Goal: Find specific page/section: Find specific page/section

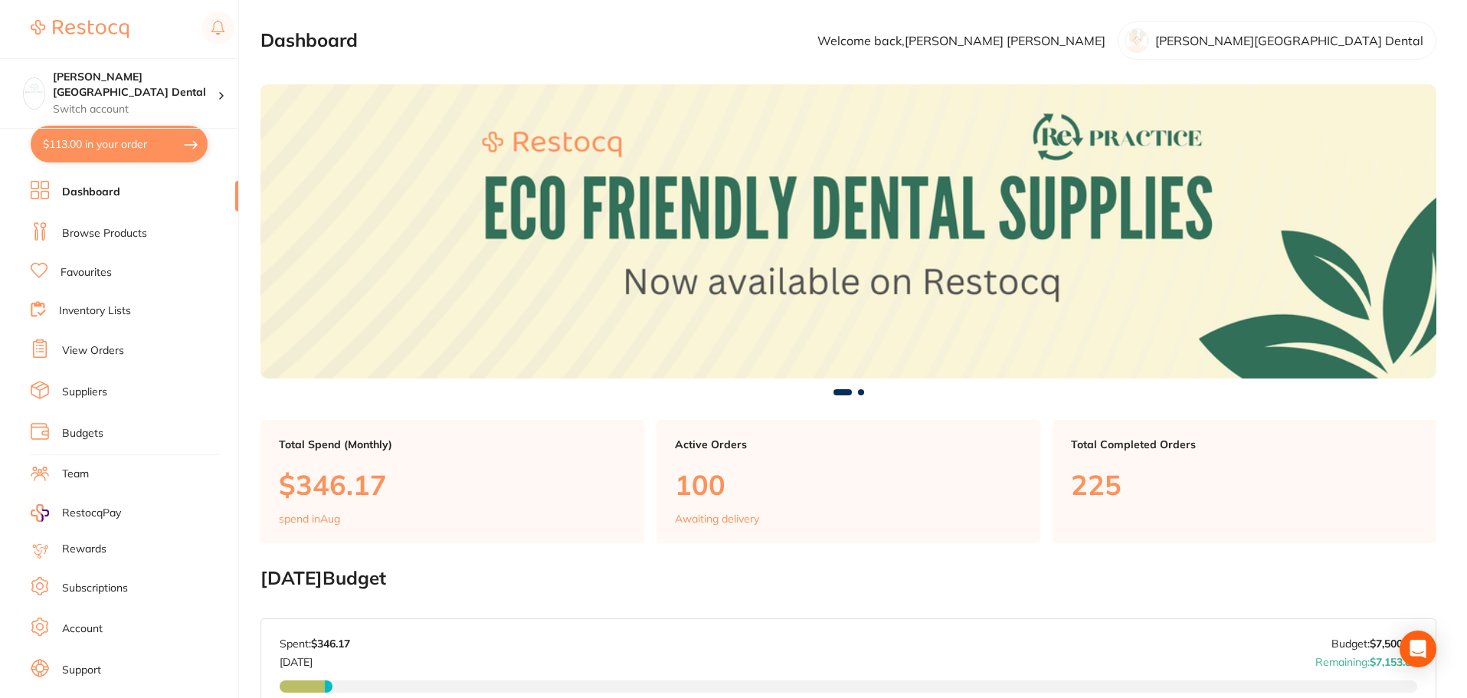
click at [105, 202] on li "Dashboard" at bounding box center [135, 192] width 208 height 23
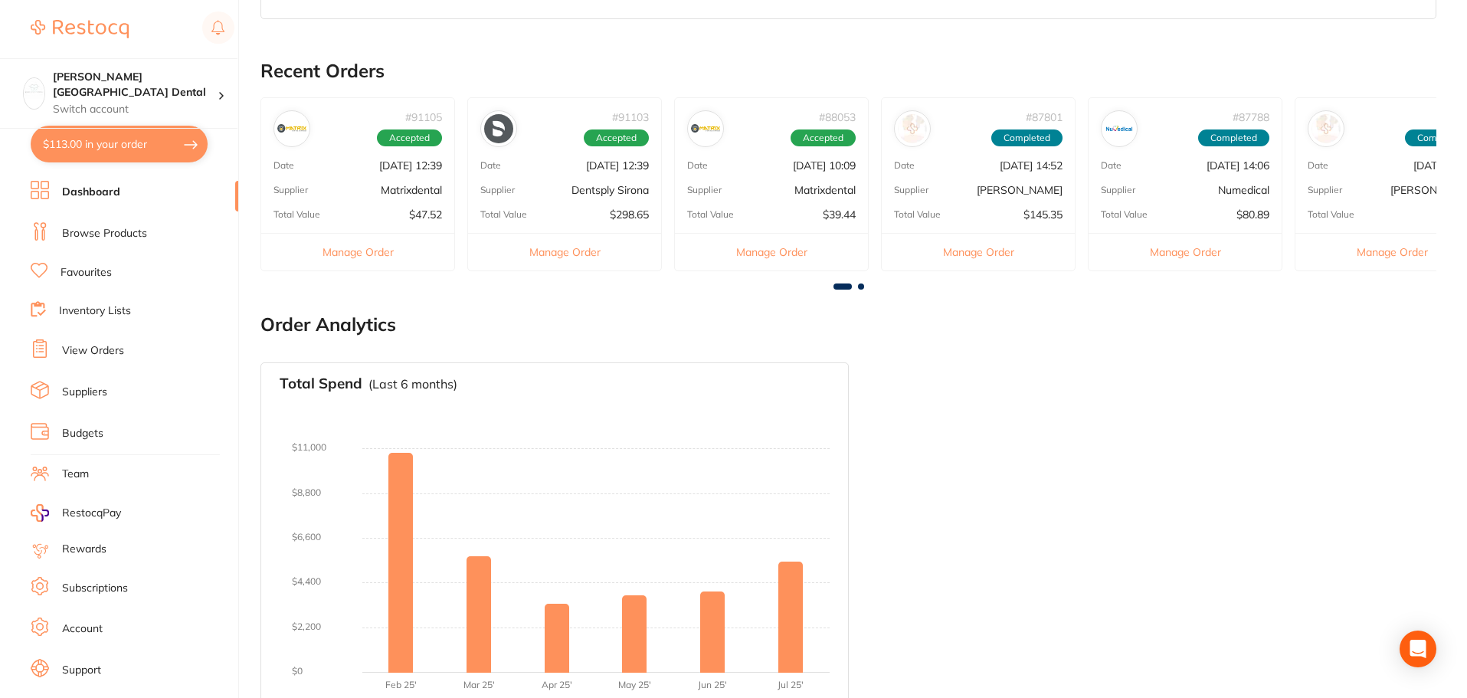
scroll to position [748, 0]
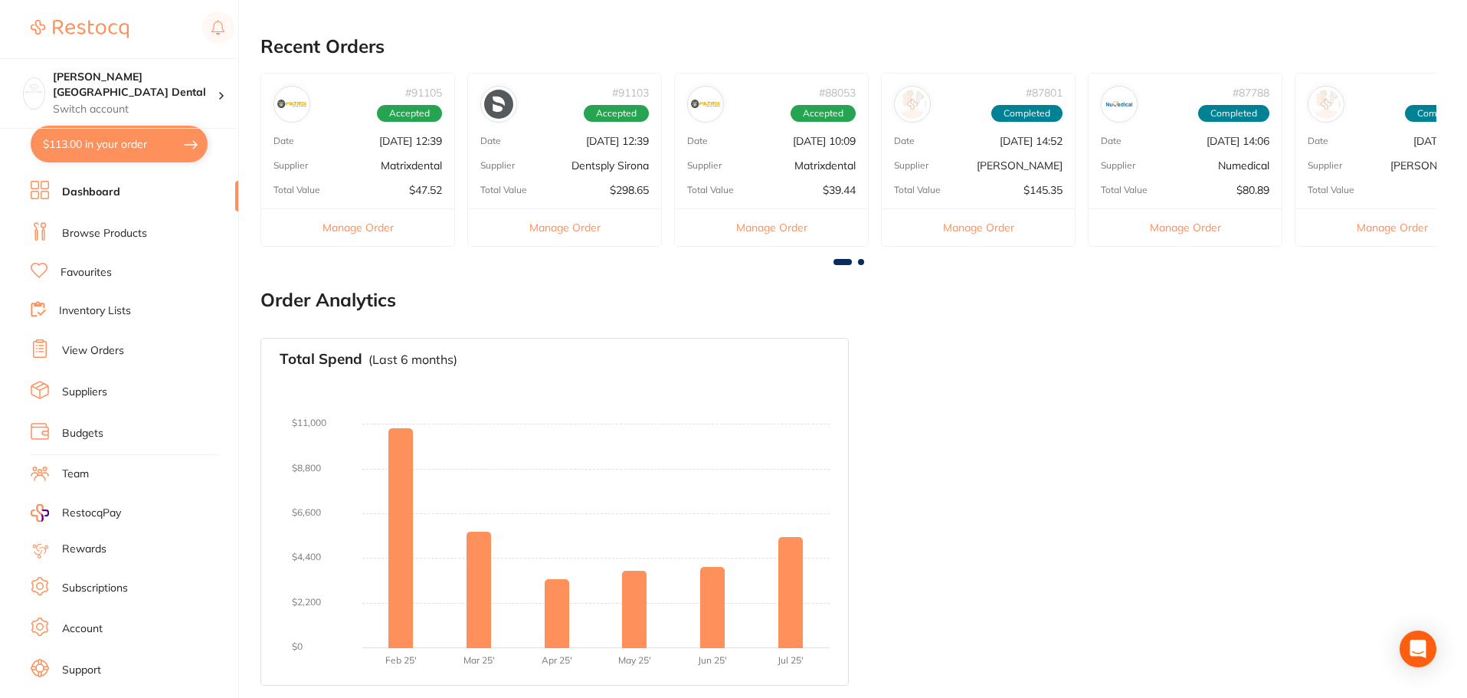
click at [78, 192] on link "Dashboard" at bounding box center [91, 192] width 58 height 15
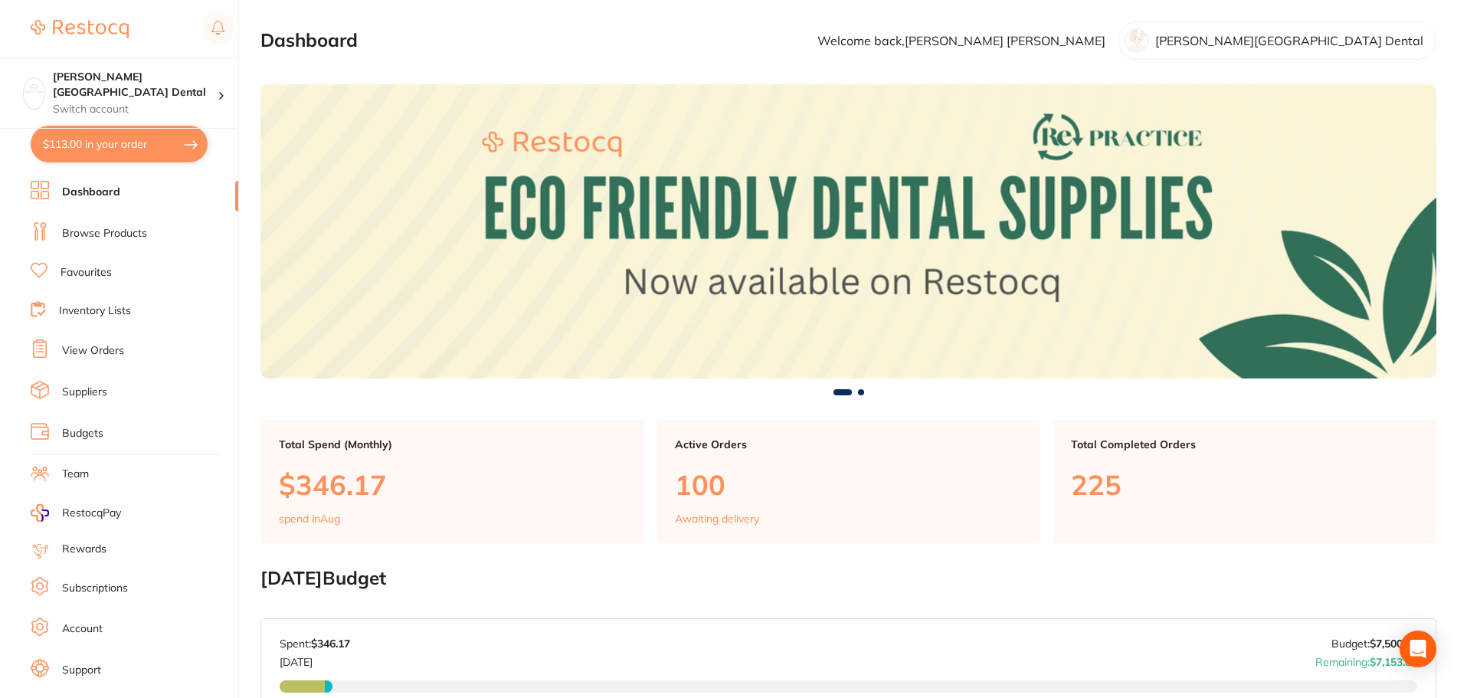
click at [94, 391] on link "Suppliers" at bounding box center [84, 392] width 45 height 15
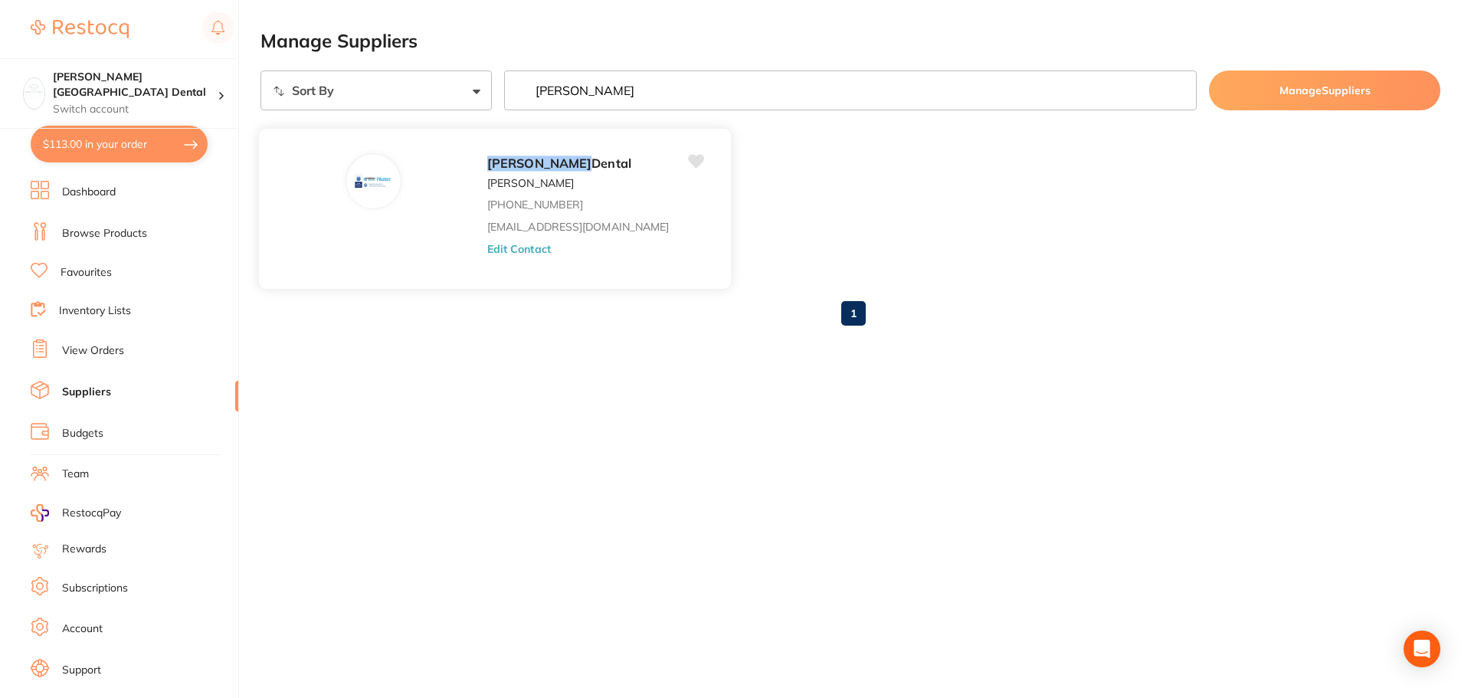
type input "[PERSON_NAME]"
click at [487, 154] on div "[PERSON_NAME] Dental" at bounding box center [595, 163] width 216 height 21
click at [487, 165] on em "[PERSON_NAME]" at bounding box center [539, 163] width 104 height 15
click at [355, 198] on img at bounding box center [373, 181] width 37 height 37
click at [487, 181] on div "[PERSON_NAME] Dental [PERSON_NAME] [PHONE_NUMBER] [EMAIL_ADDRESS][DOMAIN_NAME] …" at bounding box center [601, 213] width 228 height 120
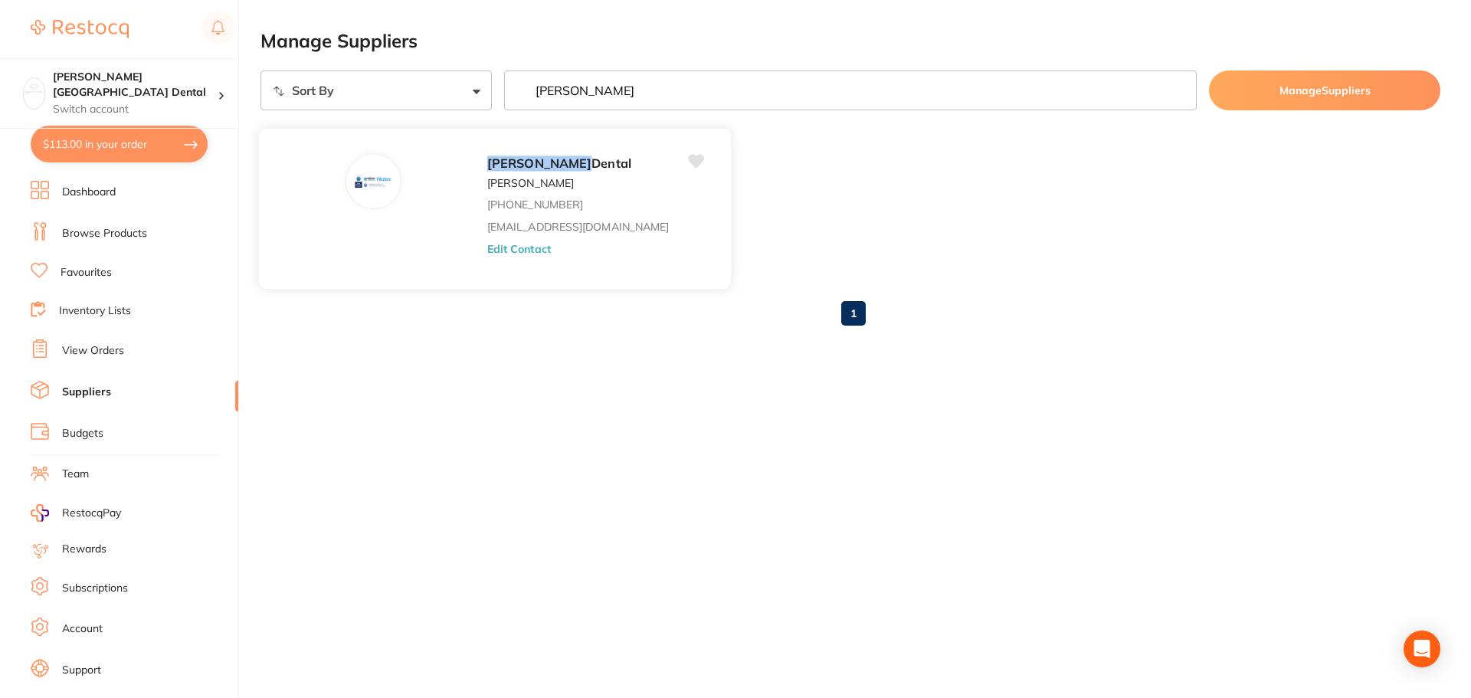
click at [592, 160] on span "Dental" at bounding box center [612, 163] width 40 height 15
click at [355, 195] on img at bounding box center [373, 181] width 37 height 37
click at [467, 94] on select "Sort By A-Z Z-A" at bounding box center [376, 90] width 231 height 40
click at [562, 90] on input "[PERSON_NAME]" at bounding box center [850, 90] width 693 height 40
click at [482, 97] on select "Sort By A-Z Z-A" at bounding box center [376, 90] width 231 height 40
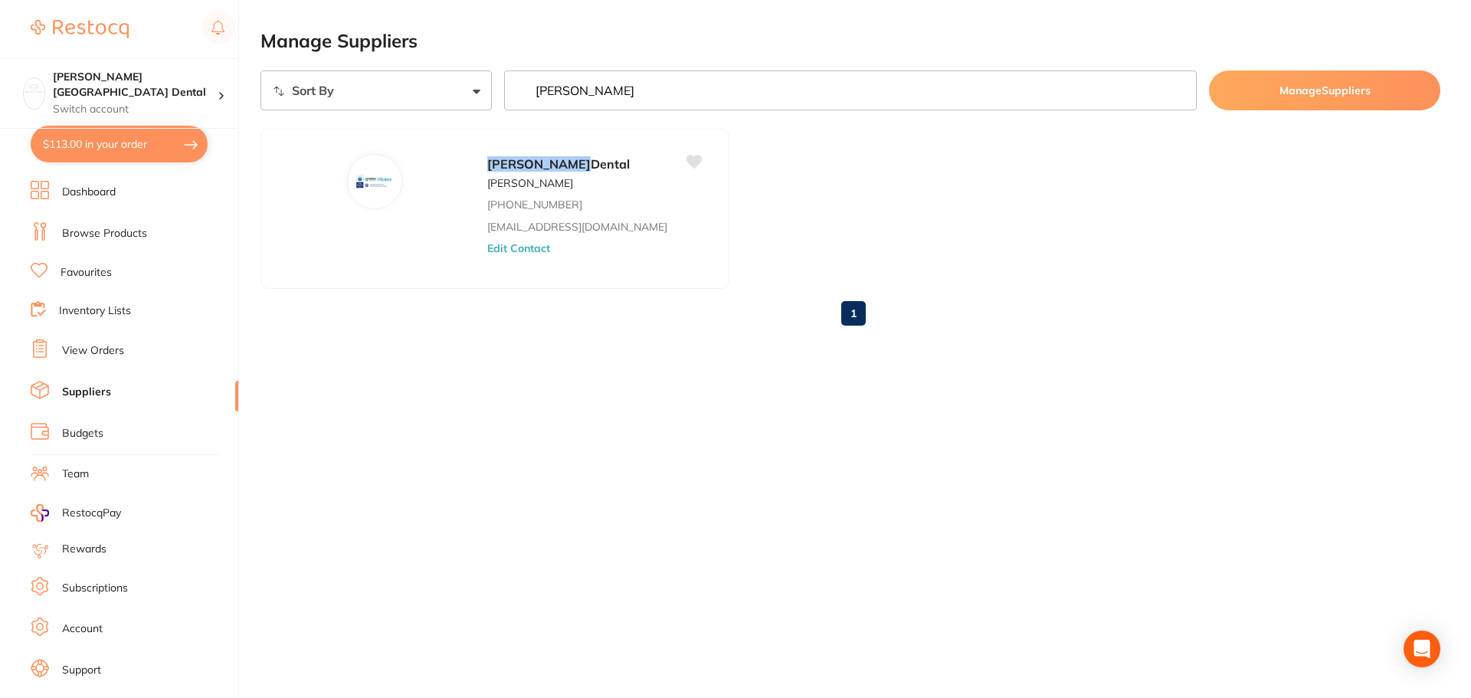
click at [1180, 95] on input "[PERSON_NAME]" at bounding box center [850, 90] width 693 height 40
click at [1180, 87] on input "[PERSON_NAME]" at bounding box center [850, 90] width 693 height 40
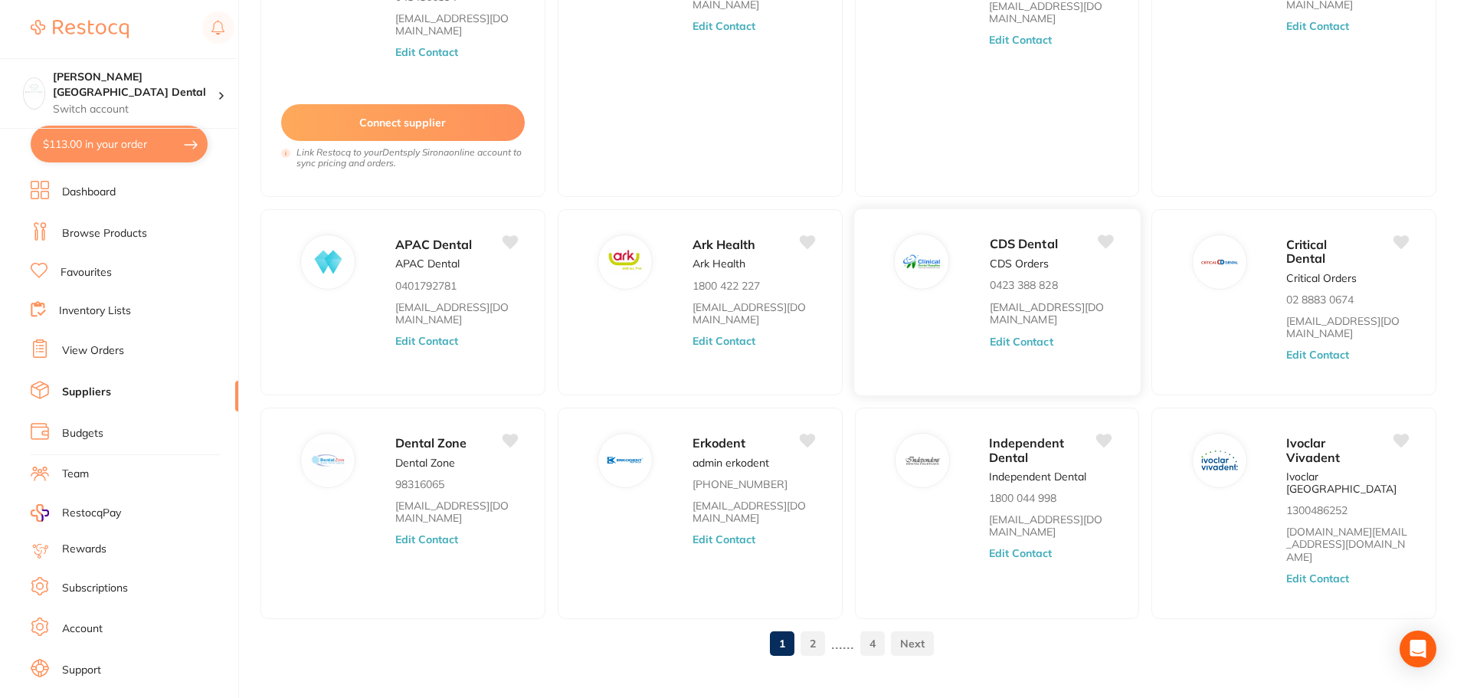
scroll to position [235, 0]
click at [85, 237] on link "Browse Products" at bounding box center [104, 233] width 85 height 15
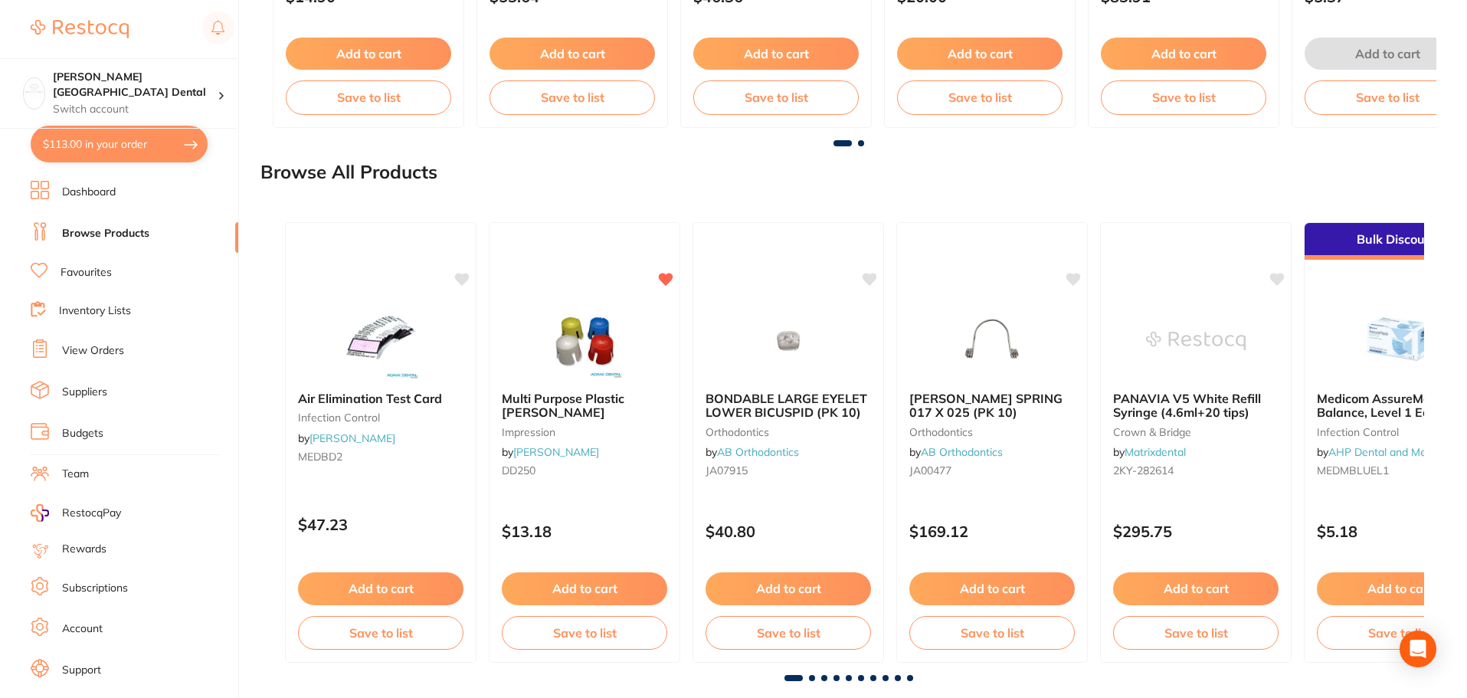
scroll to position [1488, 0]
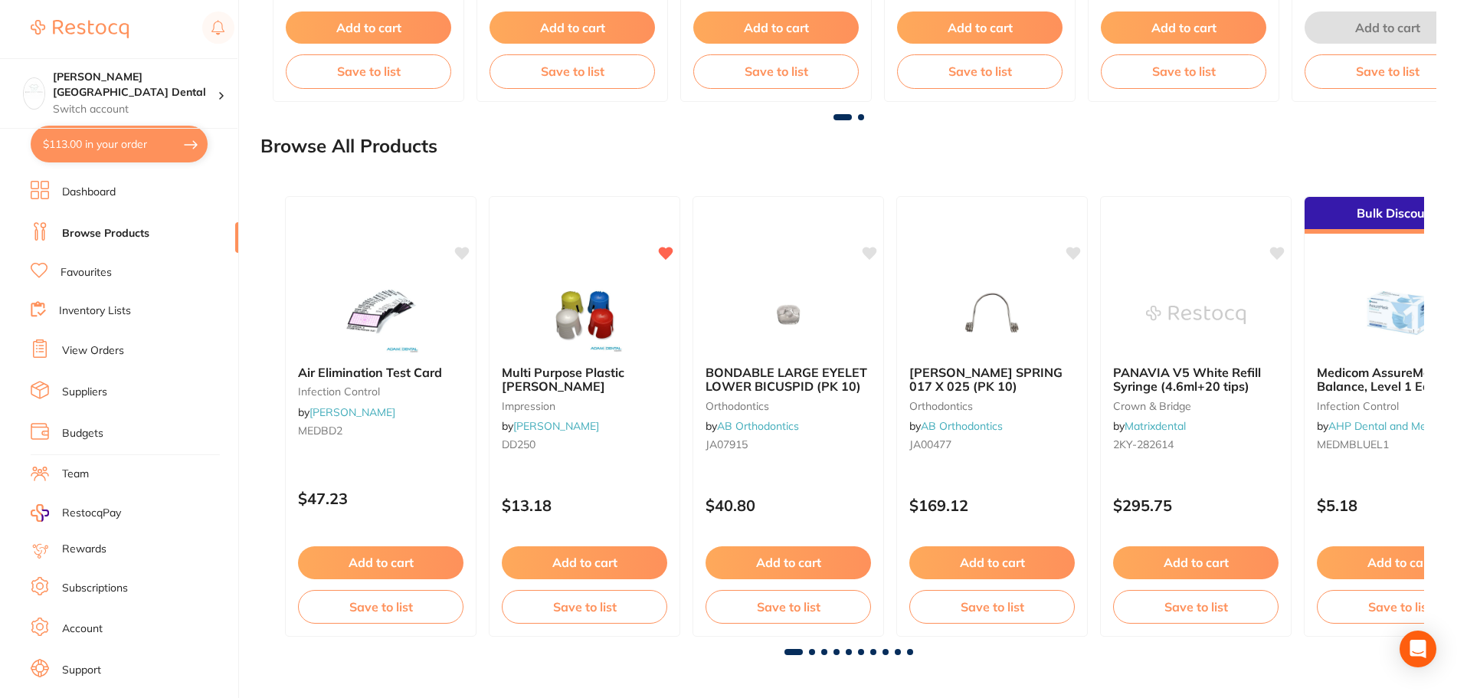
click at [84, 277] on link "Favourites" at bounding box center [86, 272] width 51 height 15
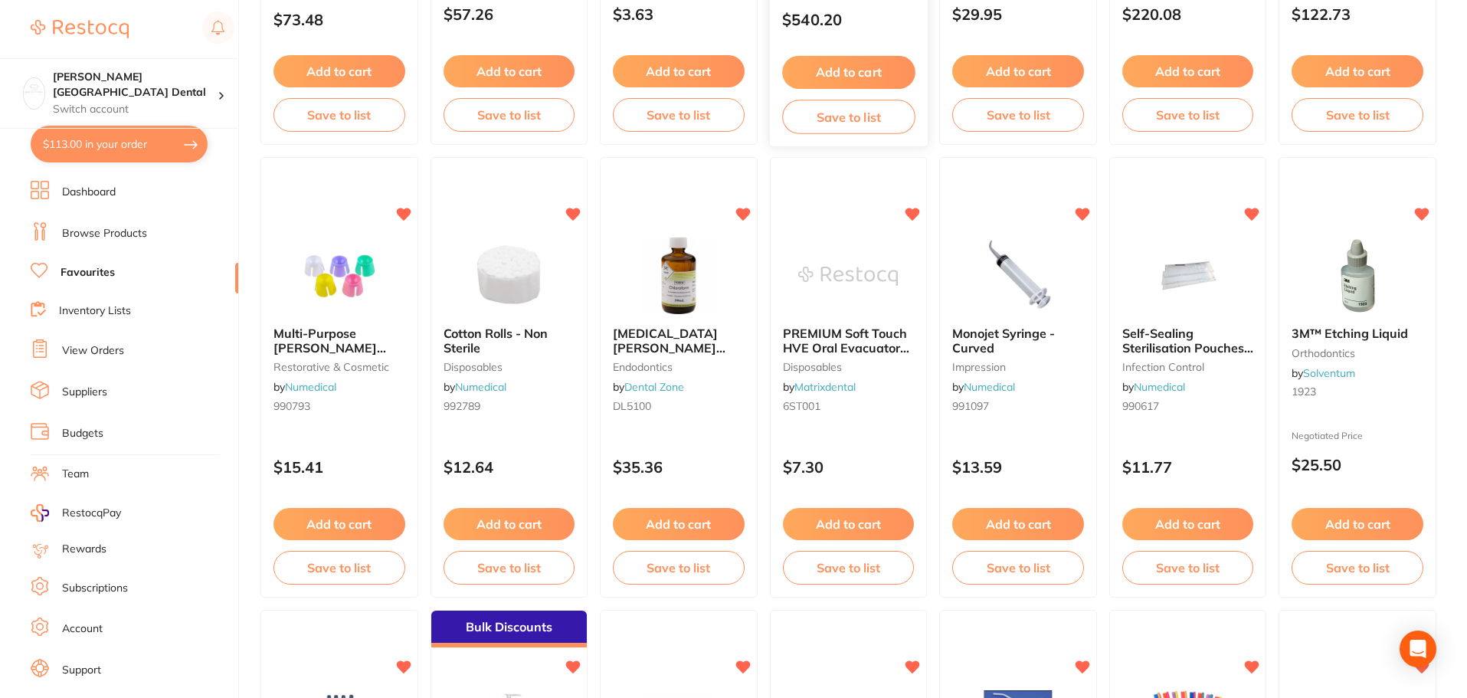
scroll to position [2299, 0]
